Goal: Information Seeking & Learning: Learn about a topic

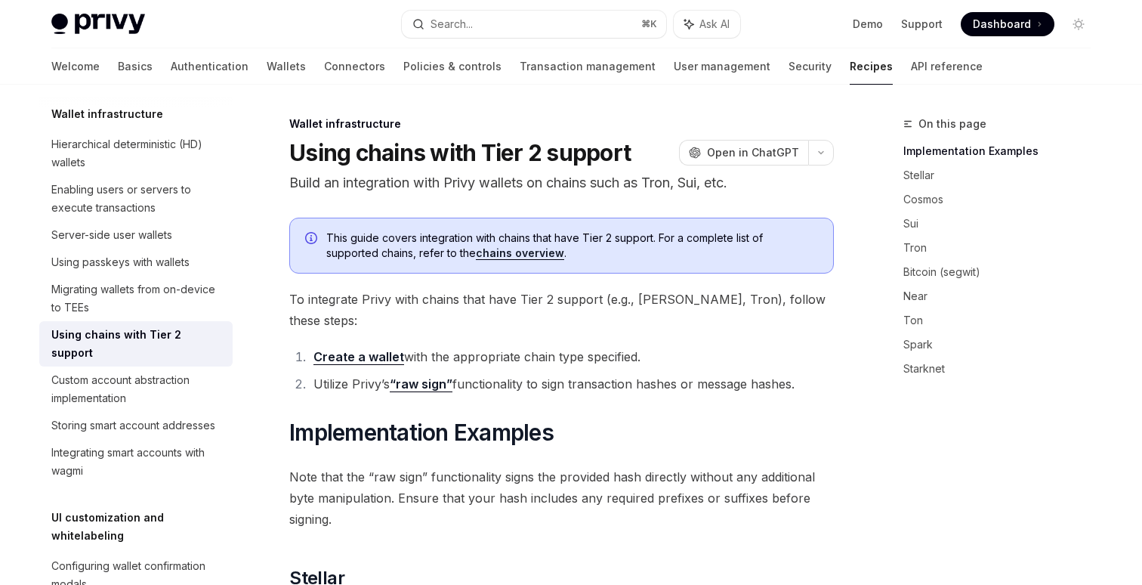
click at [589, 187] on p "Build an integration with Privy wallets on chains such as Tron, Sui, etc." at bounding box center [561, 182] width 545 height 21
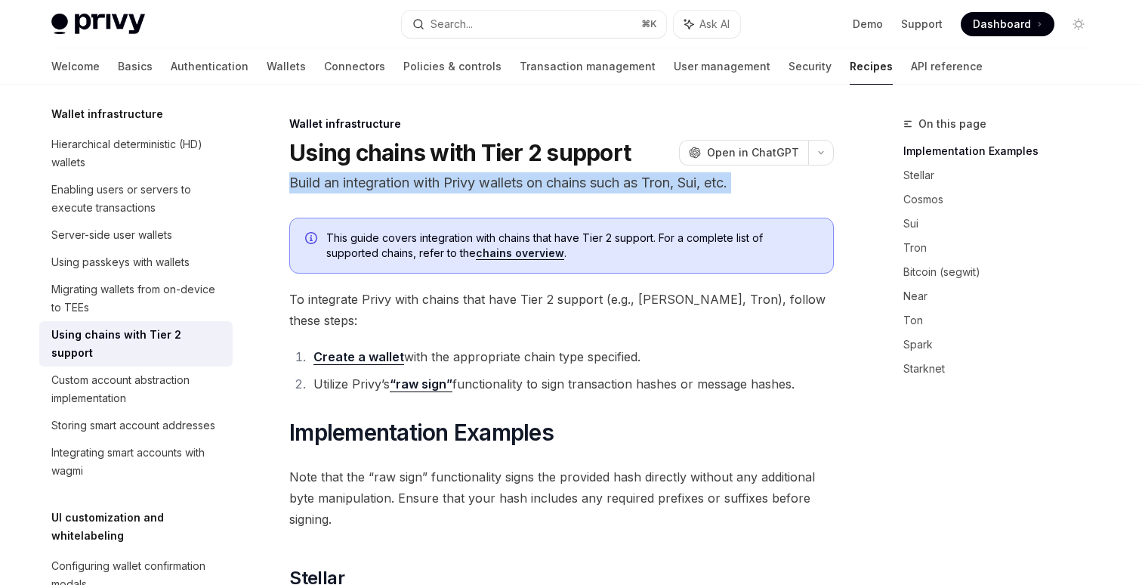
click at [589, 187] on p "Build an integration with Privy wallets on chains such as Tron, Sui, etc." at bounding box center [561, 182] width 545 height 21
click at [574, 187] on p "Build an integration with Privy wallets on chains such as Tron, Sui, etc." at bounding box center [561, 182] width 545 height 21
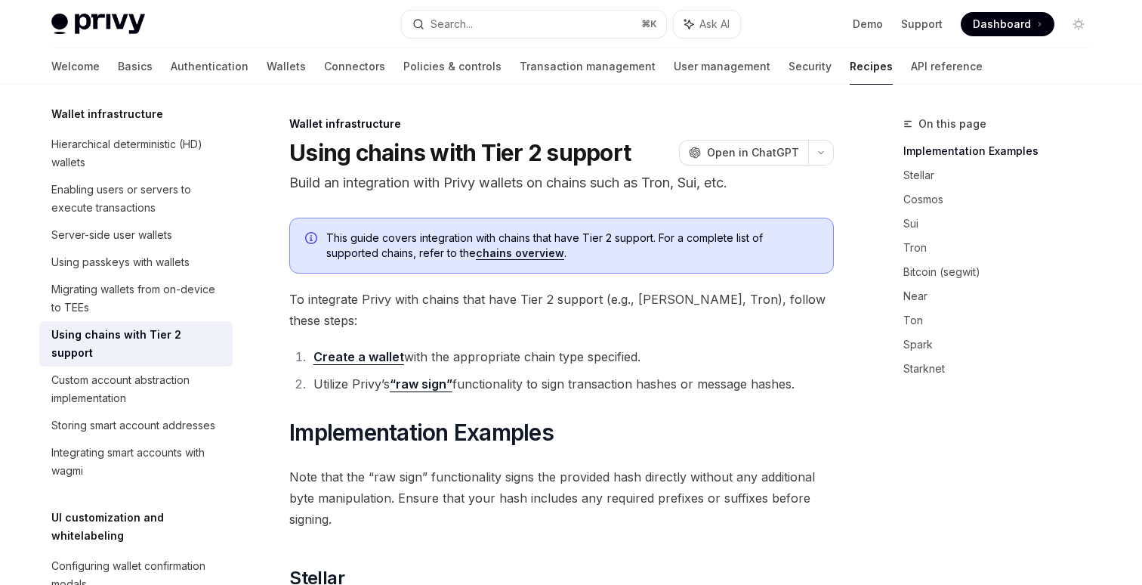
click at [989, 26] on span "Dashboard" at bounding box center [1002, 24] width 58 height 15
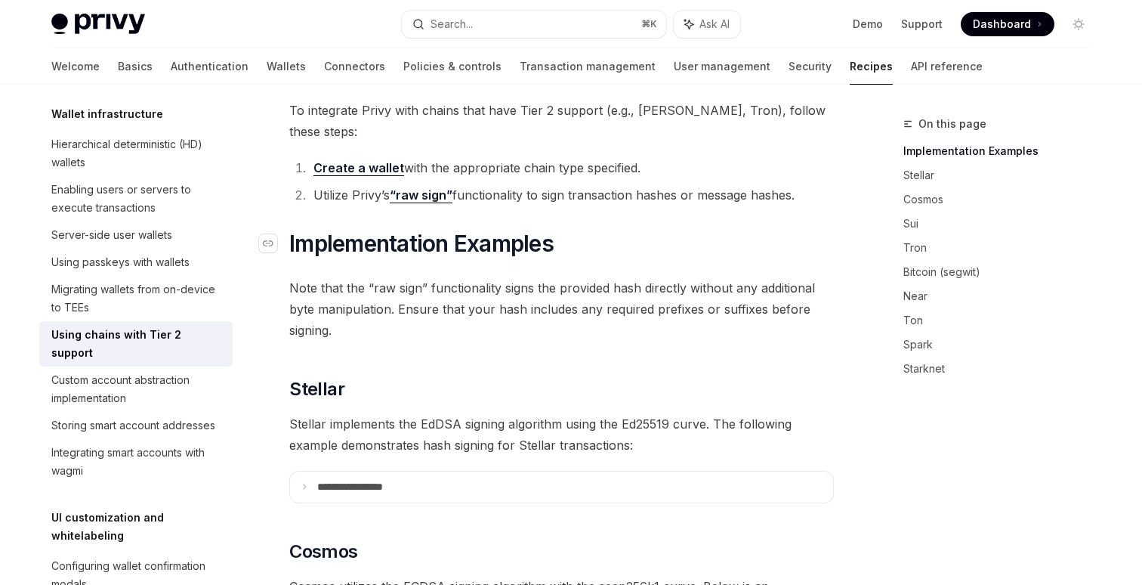
scroll to position [191, 0]
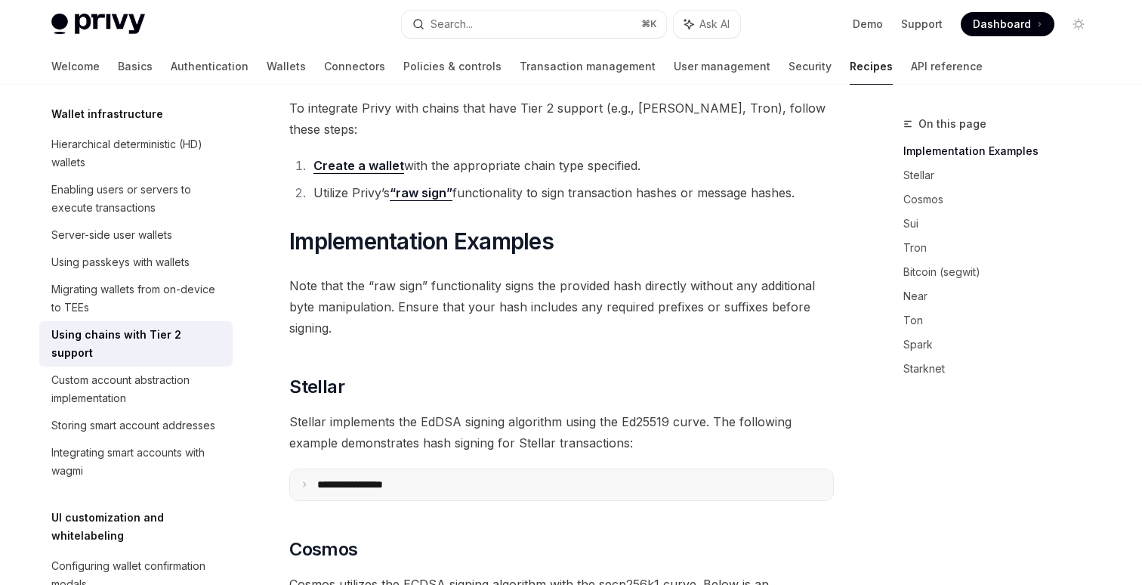
click at [326, 478] on p "**********" at bounding box center [368, 485] width 103 height 14
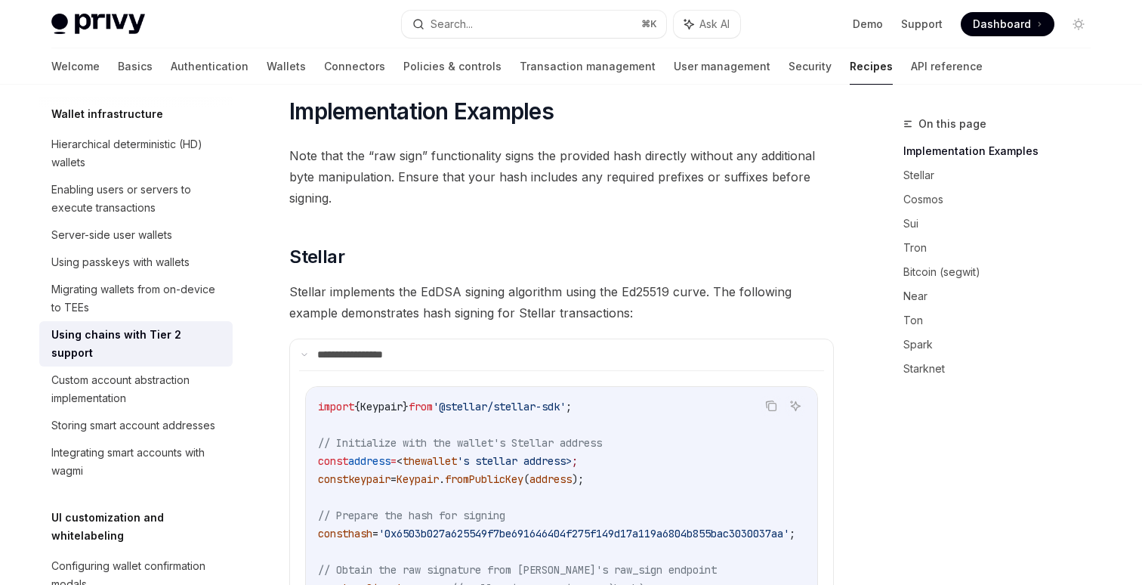
scroll to position [335, 0]
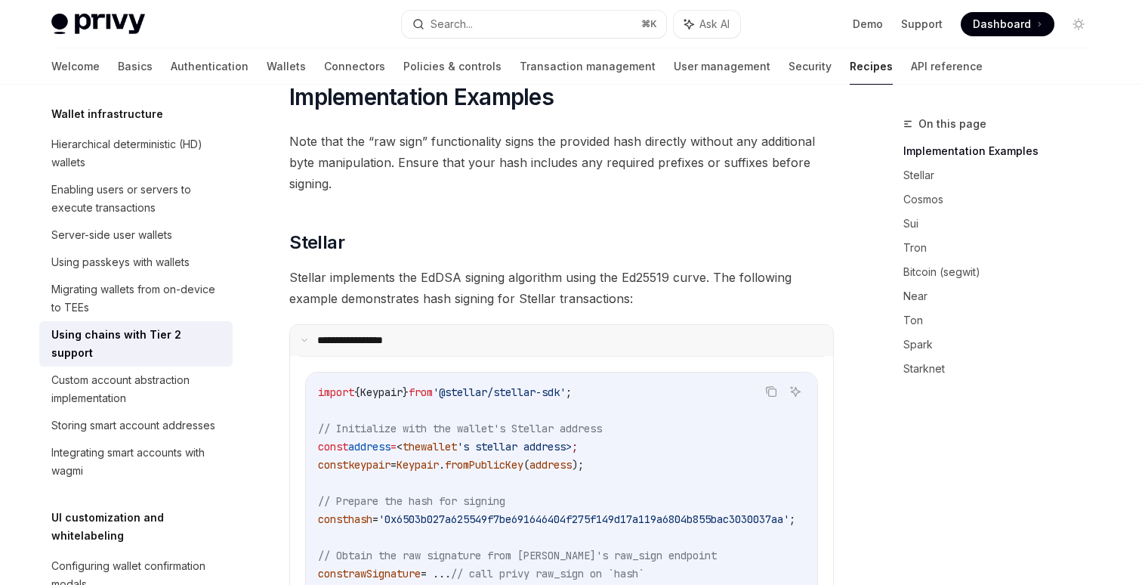
click at [316, 325] on summary "**********" at bounding box center [561, 341] width 543 height 32
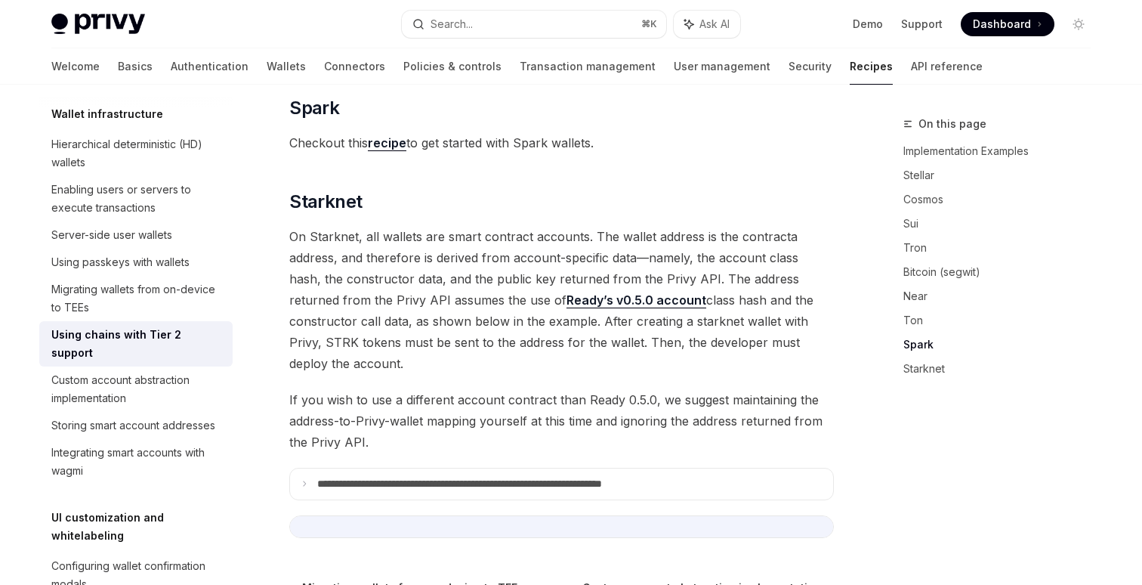
scroll to position [1970, 0]
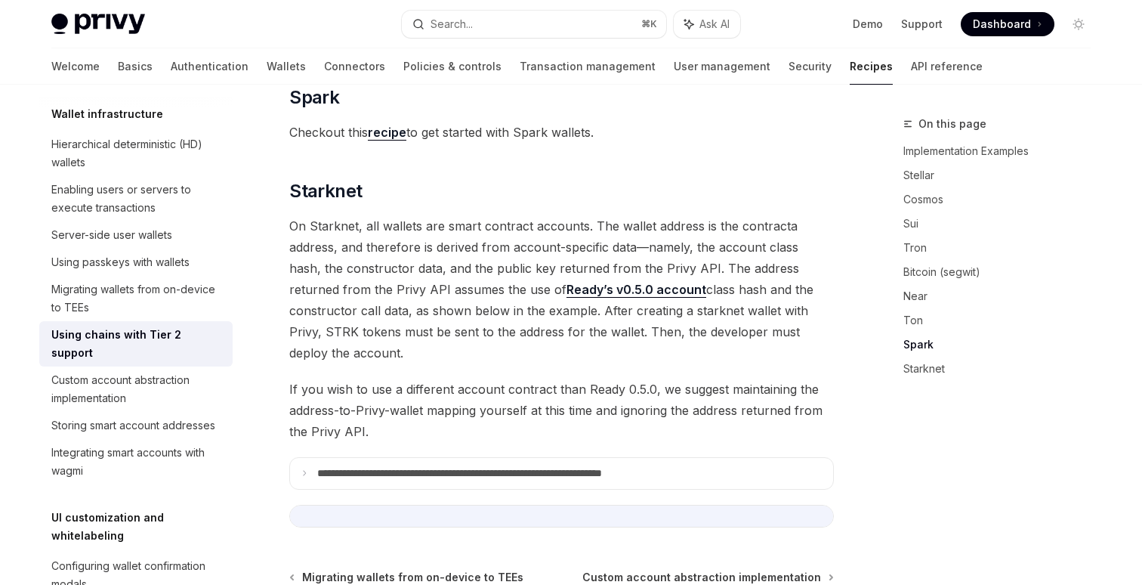
click at [418, 467] on p "**********" at bounding box center [514, 474] width 395 height 14
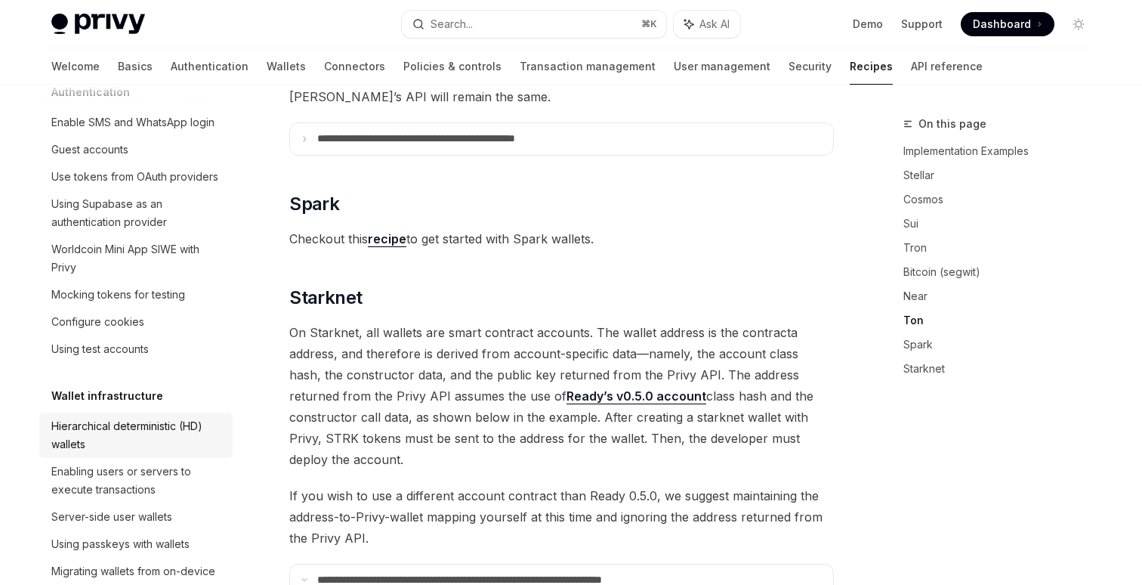
scroll to position [0, 0]
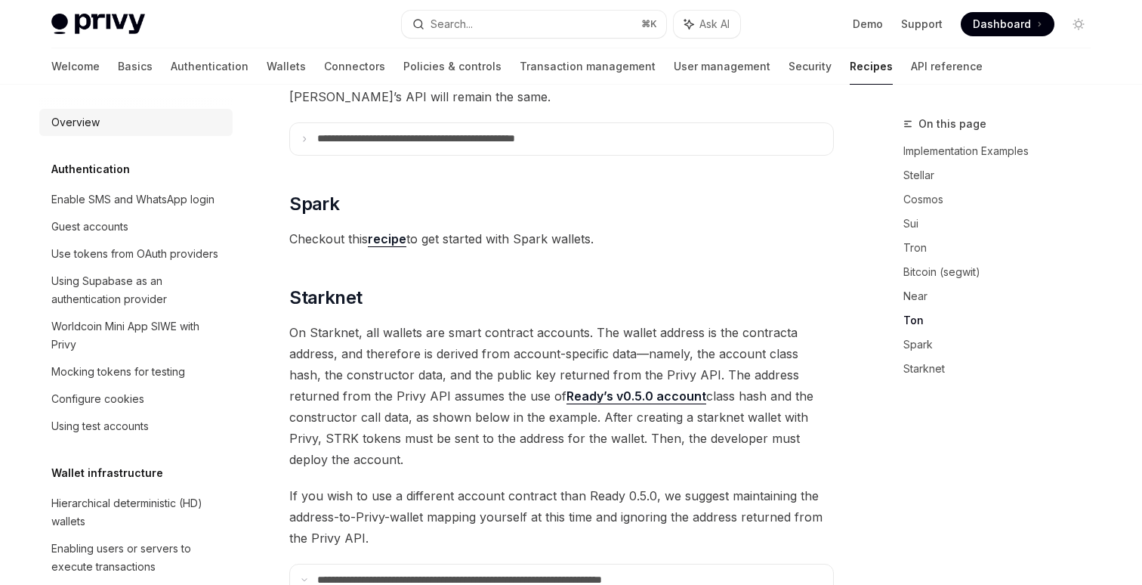
click at [82, 118] on div "Overview" at bounding box center [75, 122] width 48 height 18
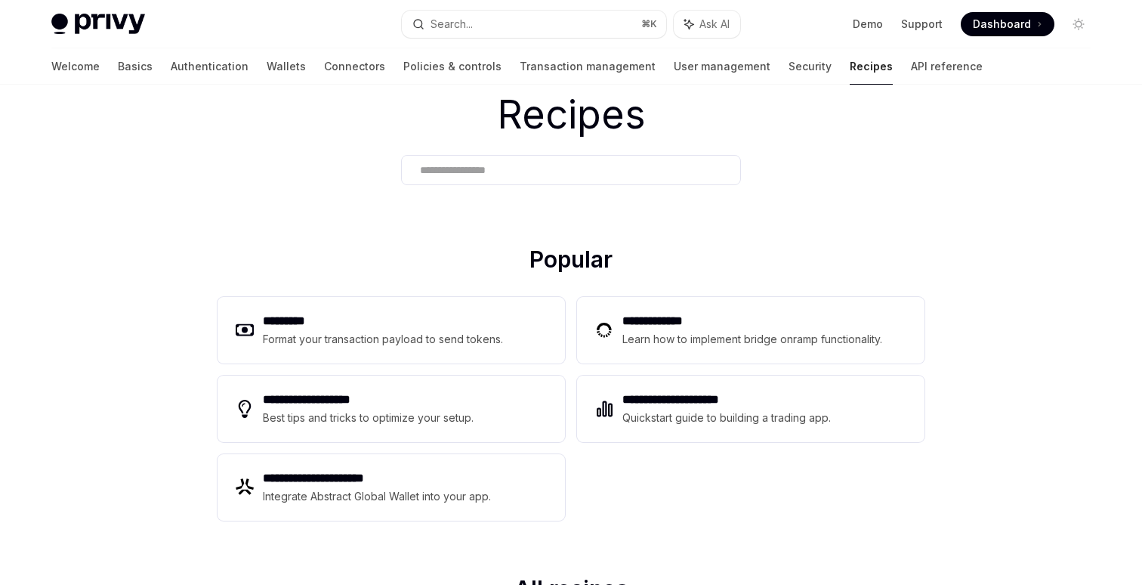
scroll to position [60, 0]
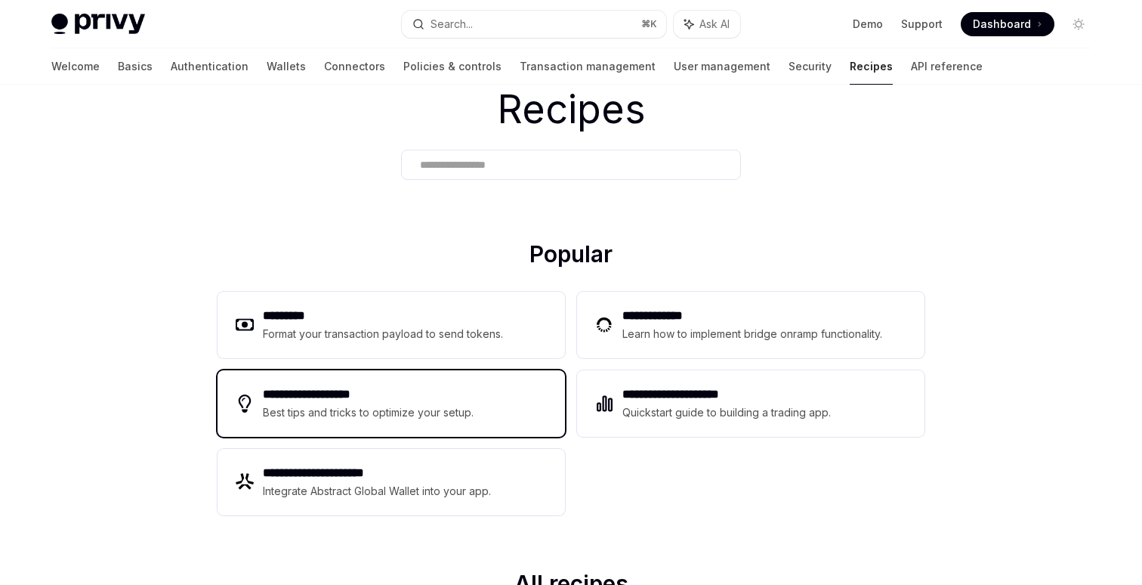
click at [433, 377] on div "**********" at bounding box center [391, 403] width 347 height 66
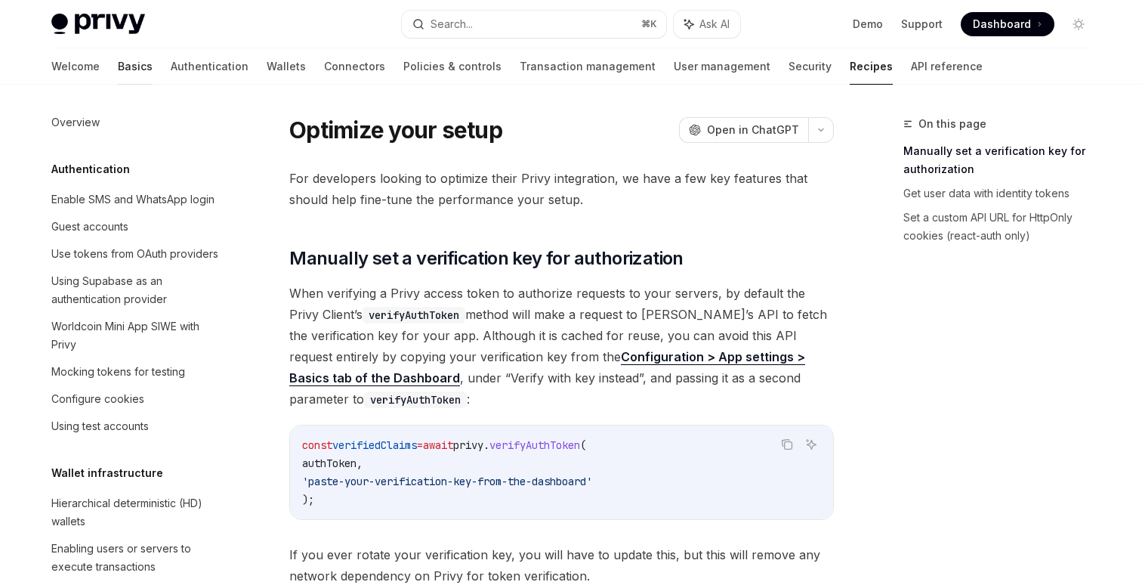
click at [118, 68] on link "Basics" at bounding box center [135, 66] width 35 height 36
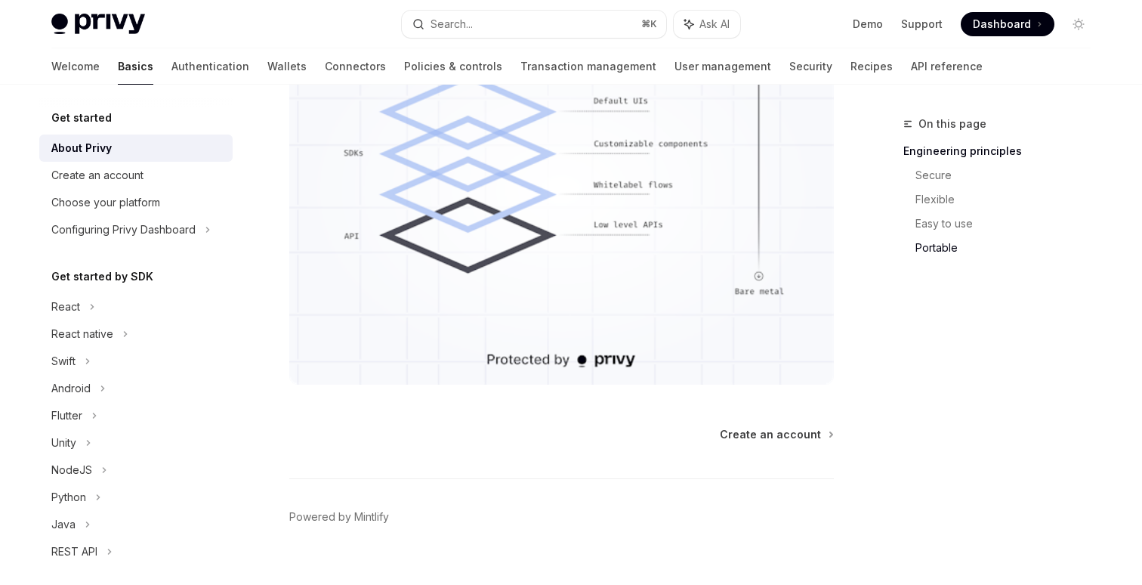
scroll to position [1391, 0]
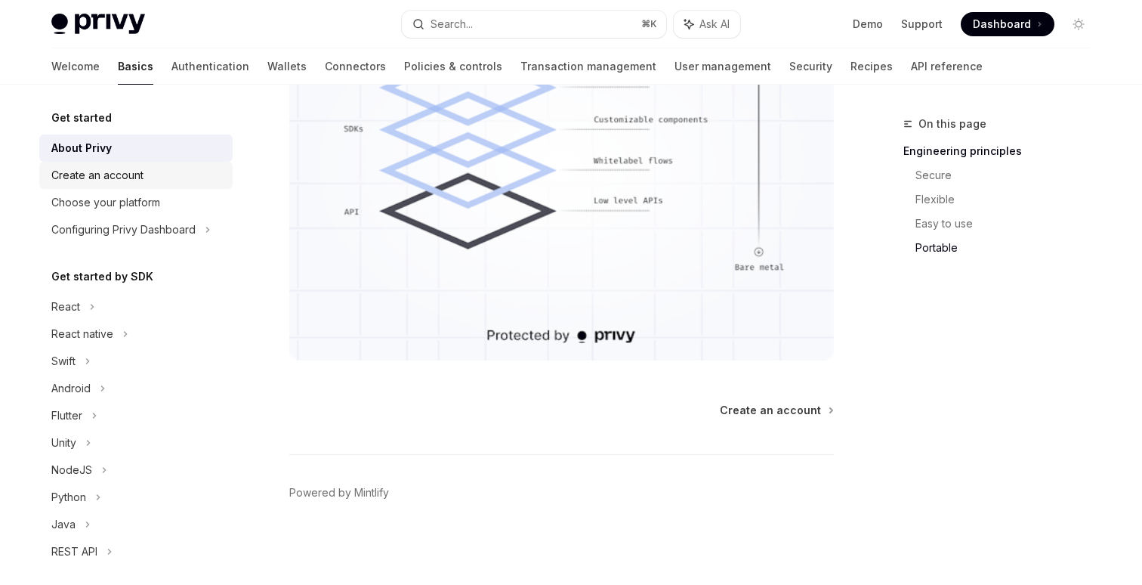
click at [121, 174] on div "Create an account" at bounding box center [97, 175] width 92 height 18
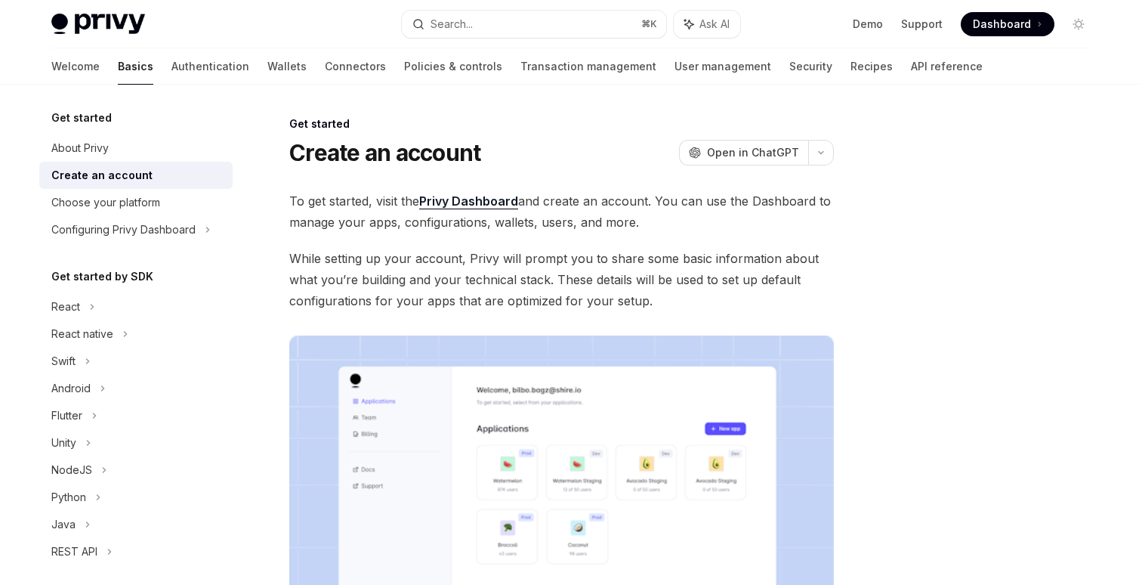
type textarea "*"
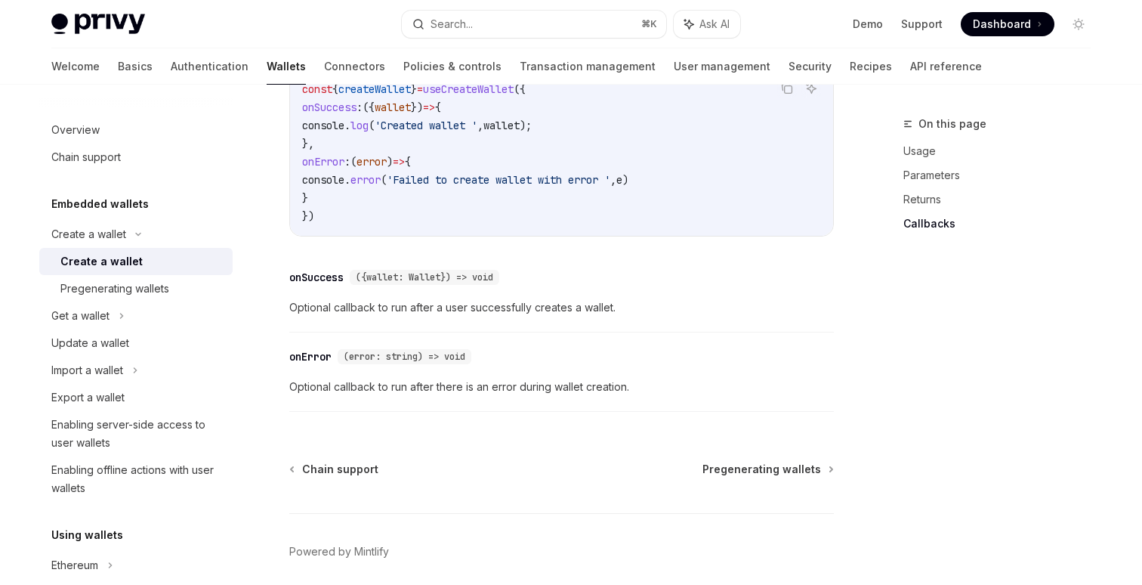
scroll to position [1223, 0]
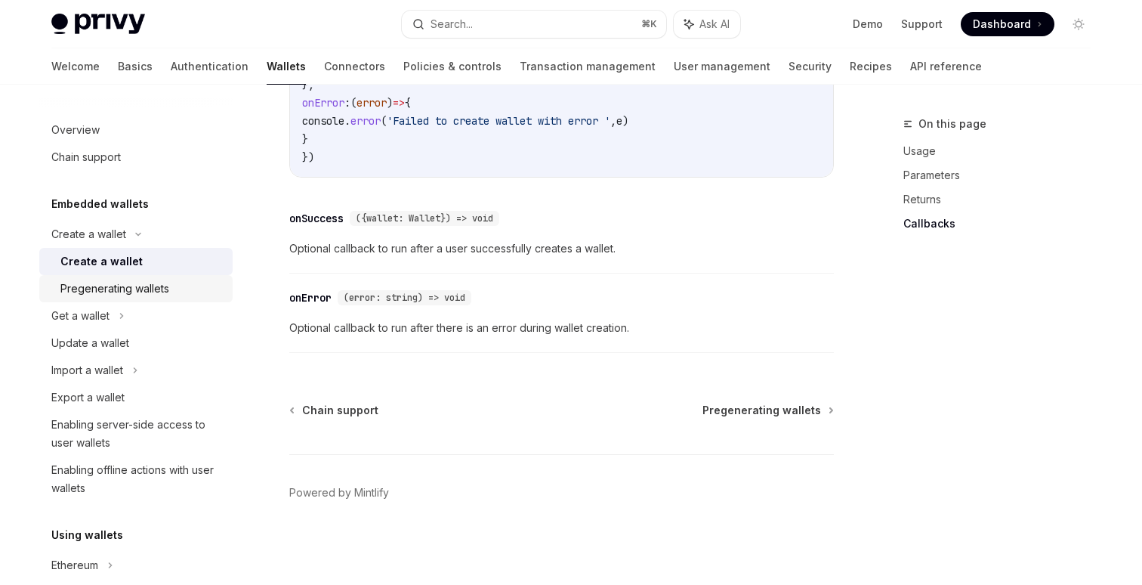
click at [127, 285] on div "Pregenerating wallets" at bounding box center [114, 288] width 109 height 18
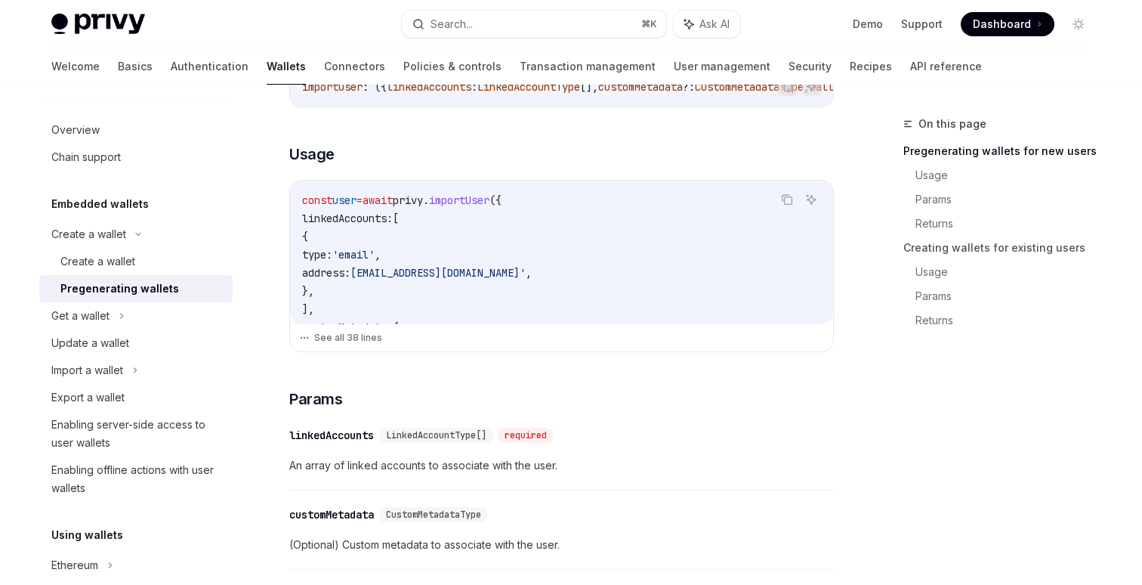
scroll to position [456, 0]
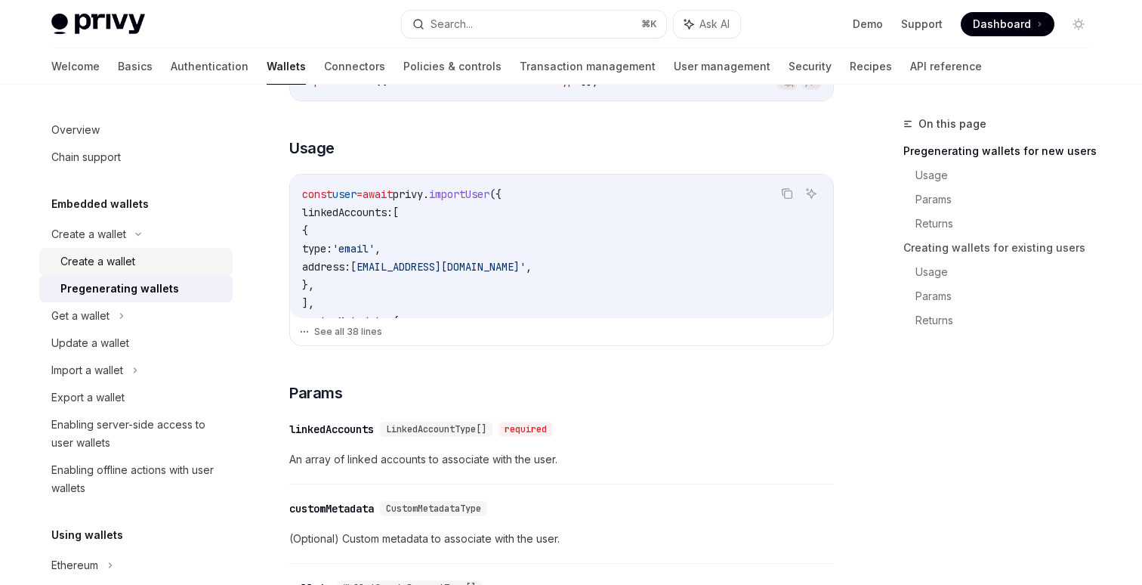
click at [116, 248] on link "Create a wallet" at bounding box center [135, 261] width 193 height 27
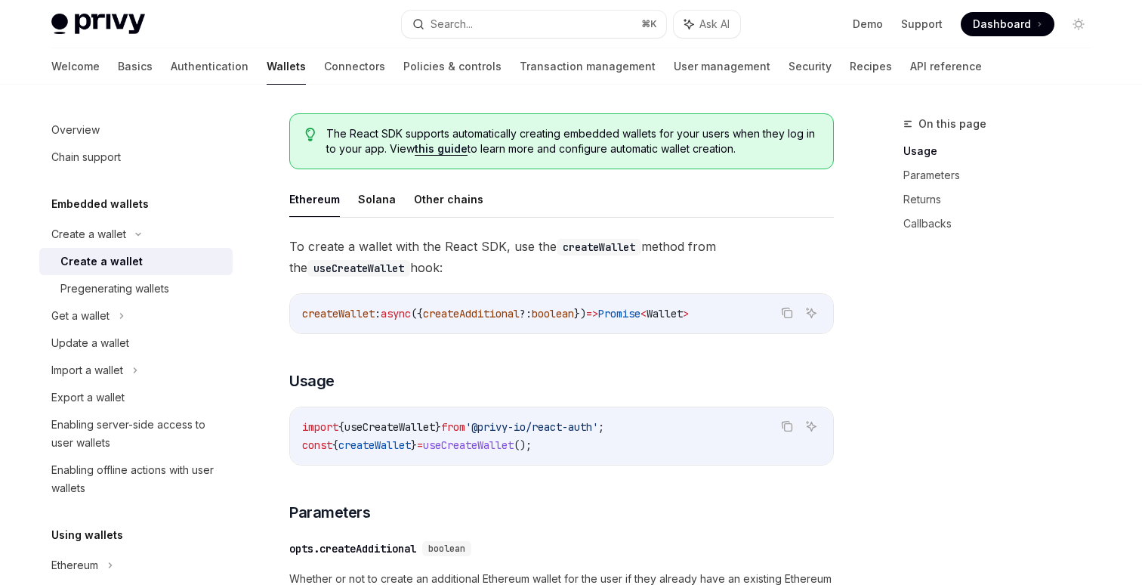
scroll to position [354, 0]
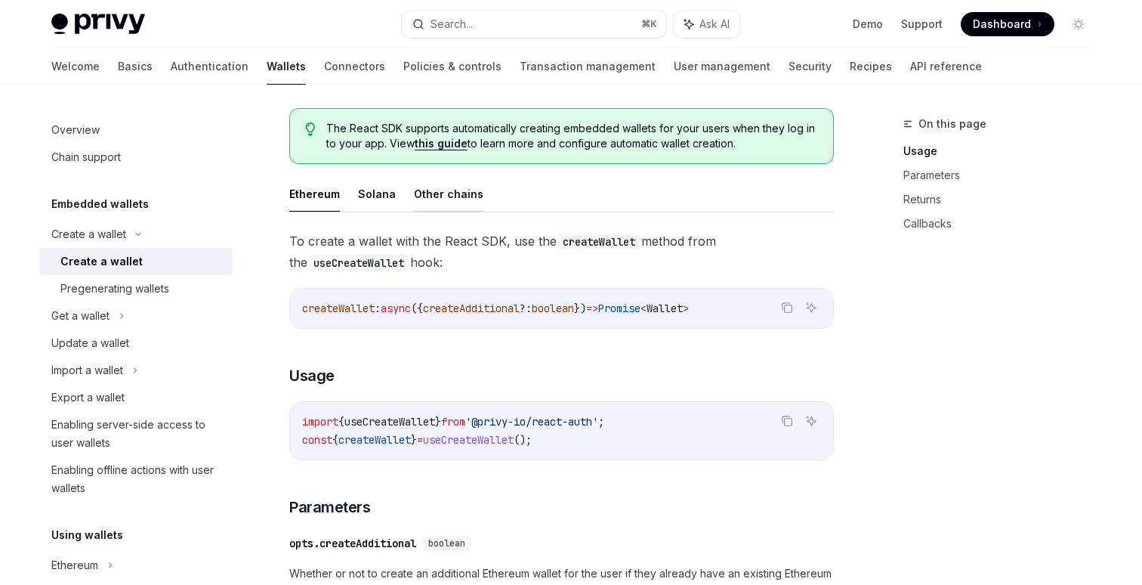
click at [454, 190] on button "Other chains" at bounding box center [448, 193] width 69 height 35
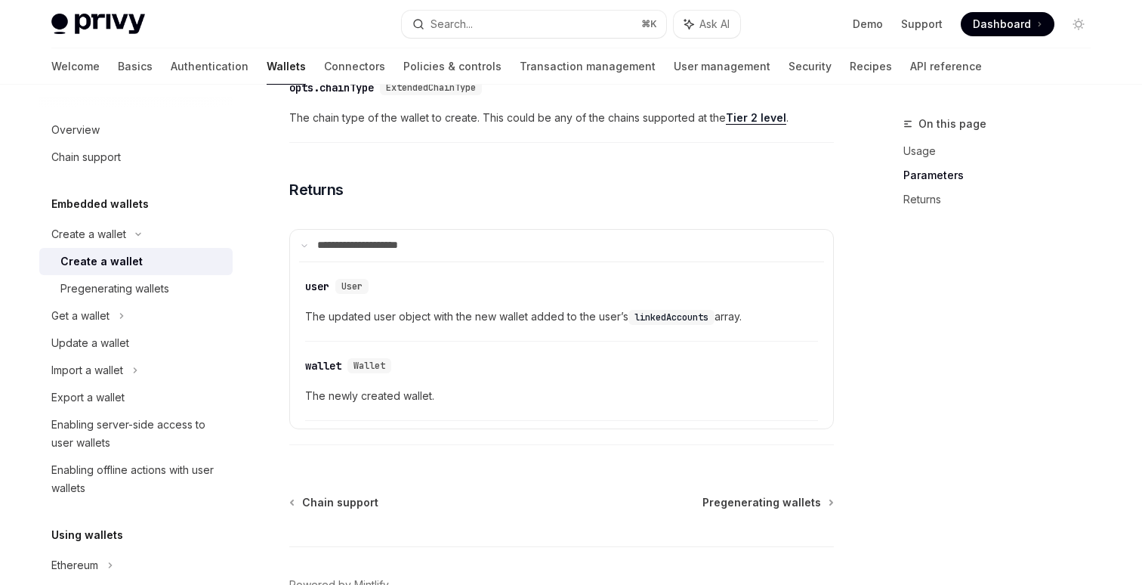
scroll to position [971, 0]
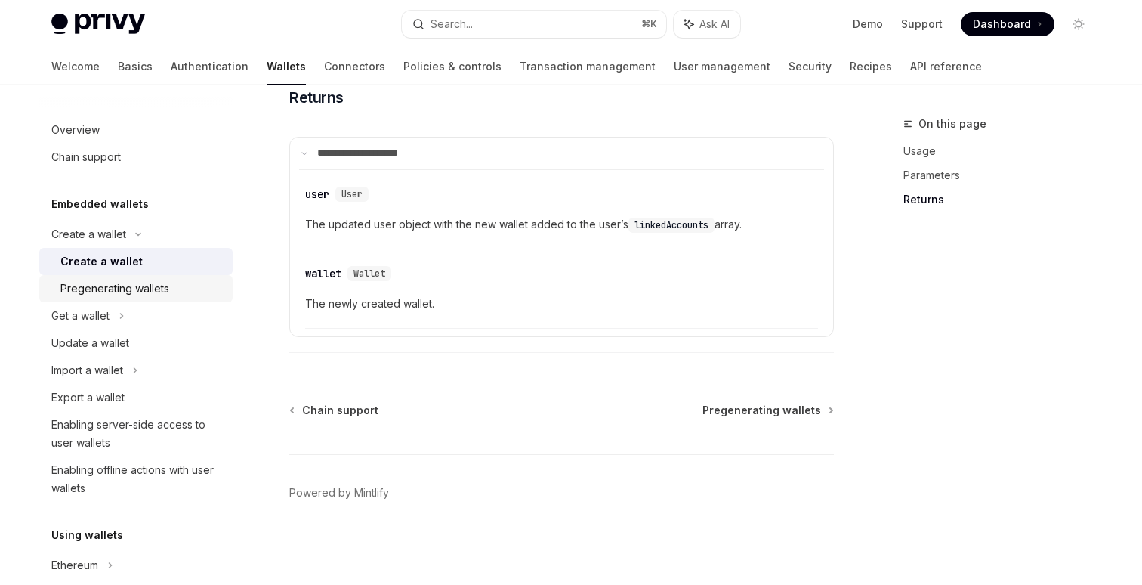
click at [166, 282] on div "Pregenerating wallets" at bounding box center [114, 288] width 109 height 18
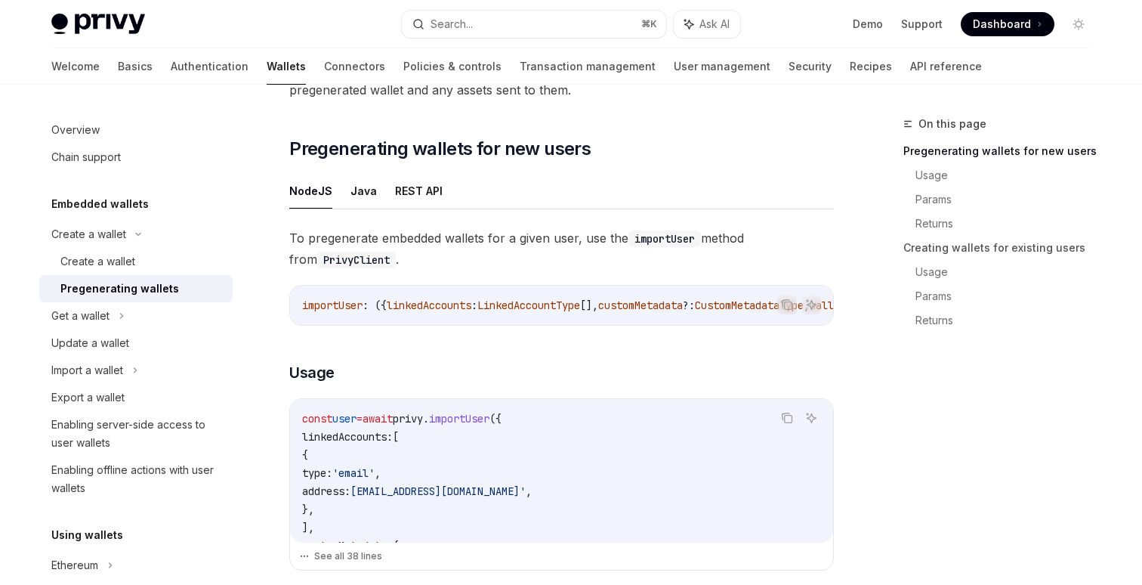
scroll to position [236, 0]
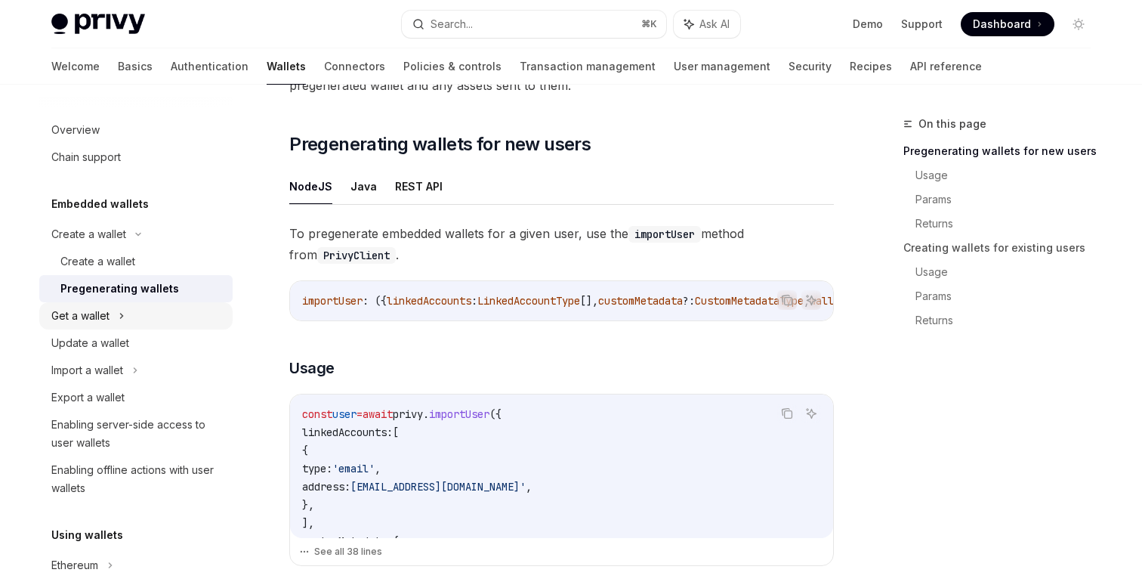
click at [142, 323] on div "Get a wallet" at bounding box center [135, 315] width 193 height 27
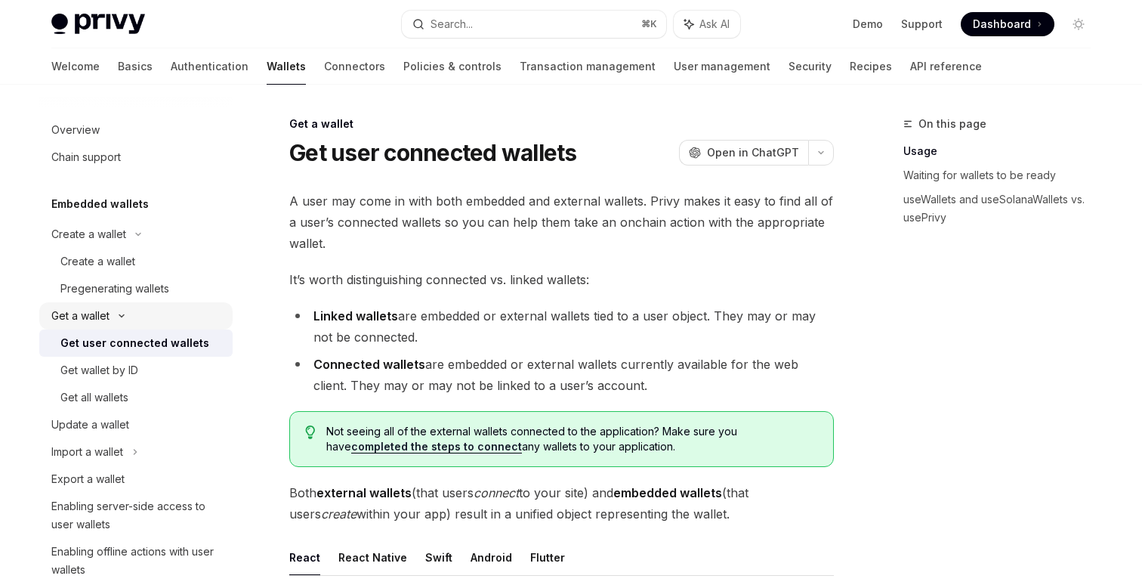
click at [151, 325] on div "Get a wallet" at bounding box center [135, 315] width 193 height 27
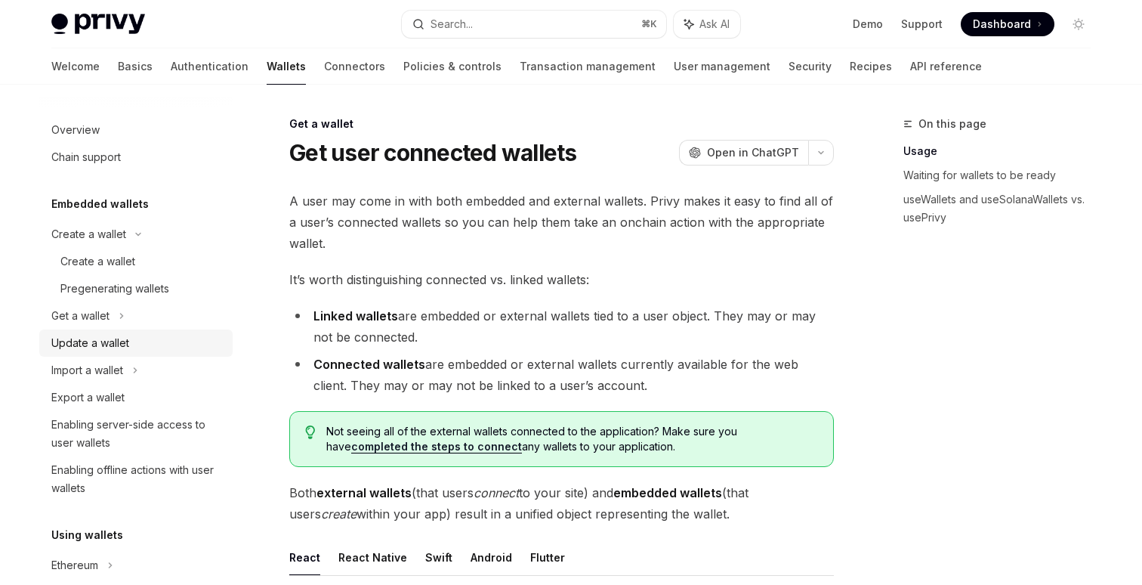
click at [149, 347] on div "Update a wallet" at bounding box center [137, 343] width 172 height 18
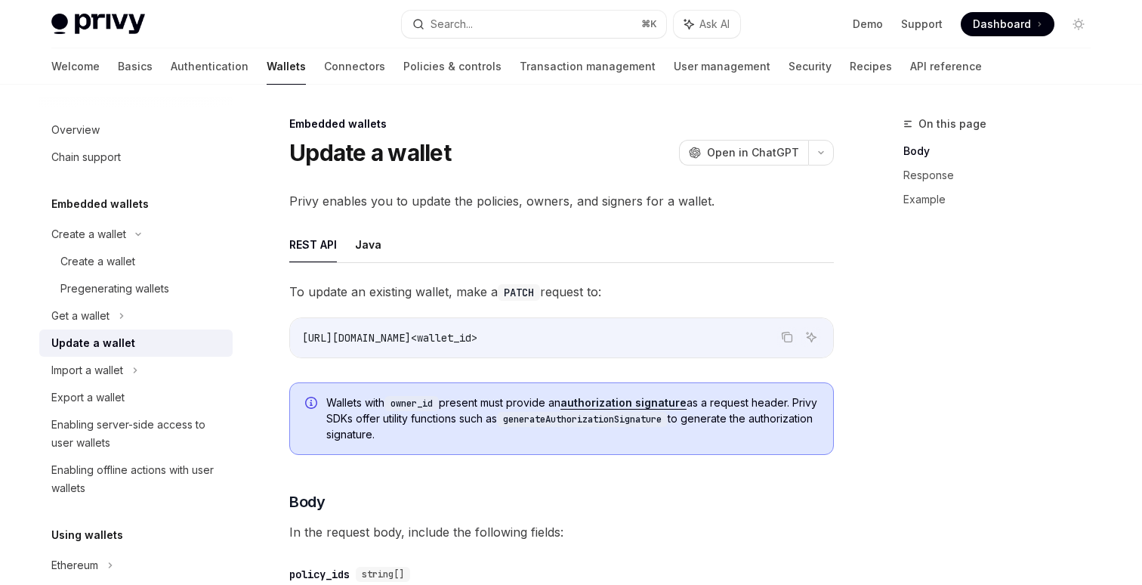
click at [103, 15] on img at bounding box center [98, 24] width 94 height 21
type textarea "*"
